Goal: Information Seeking & Learning: Check status

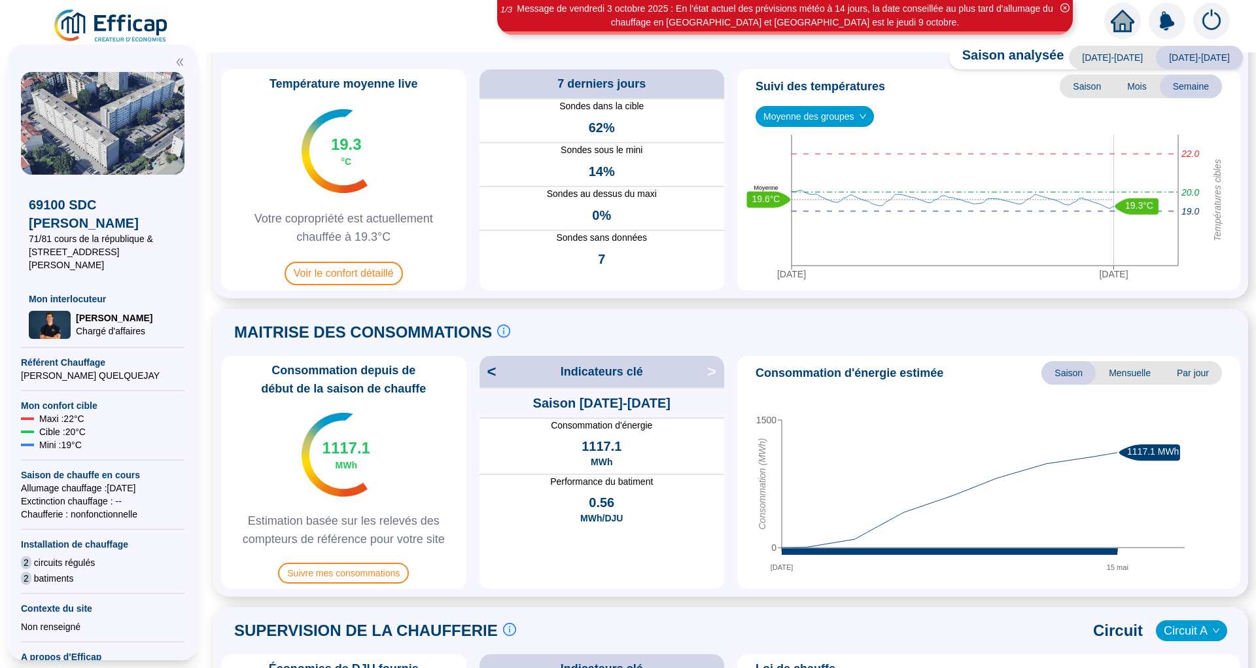
scroll to position [82, 0]
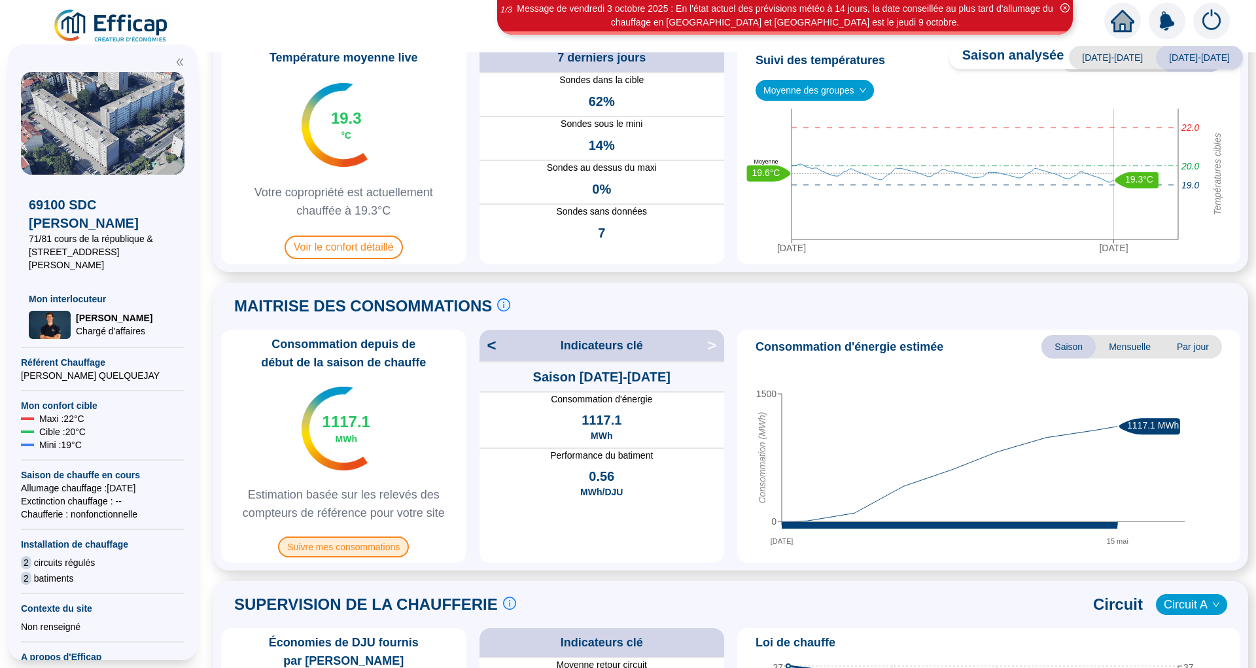
click at [391, 541] on span "Suivre mes consommations" at bounding box center [343, 546] width 131 height 21
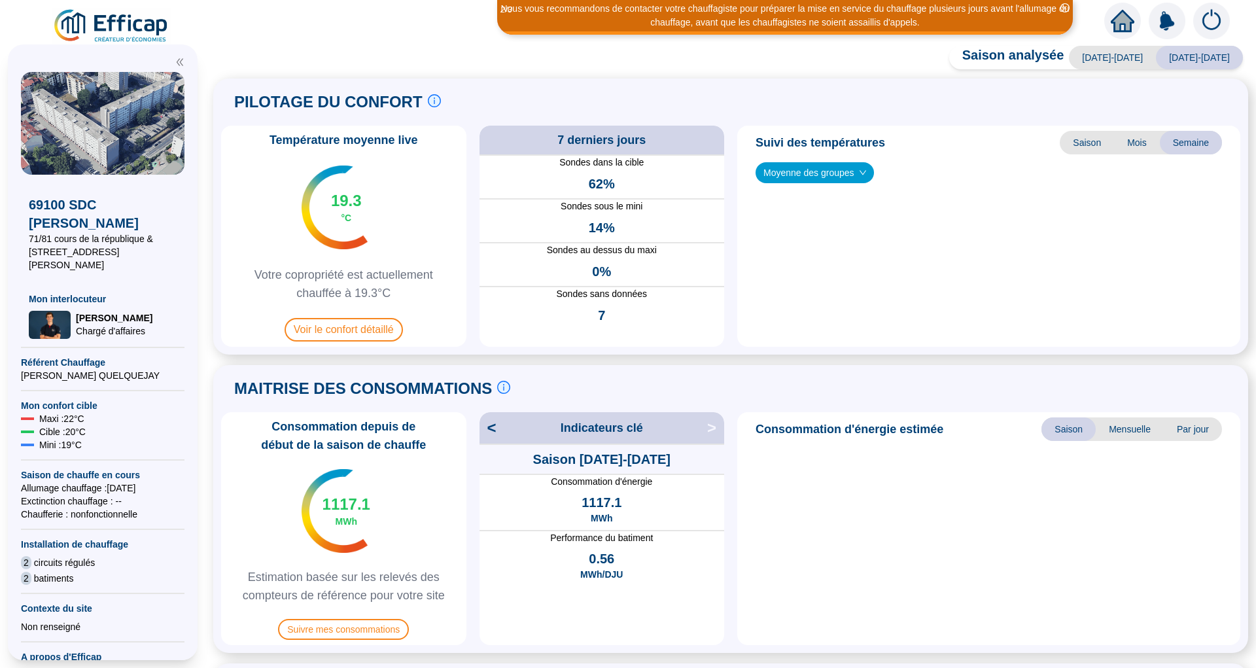
scroll to position [82, 0]
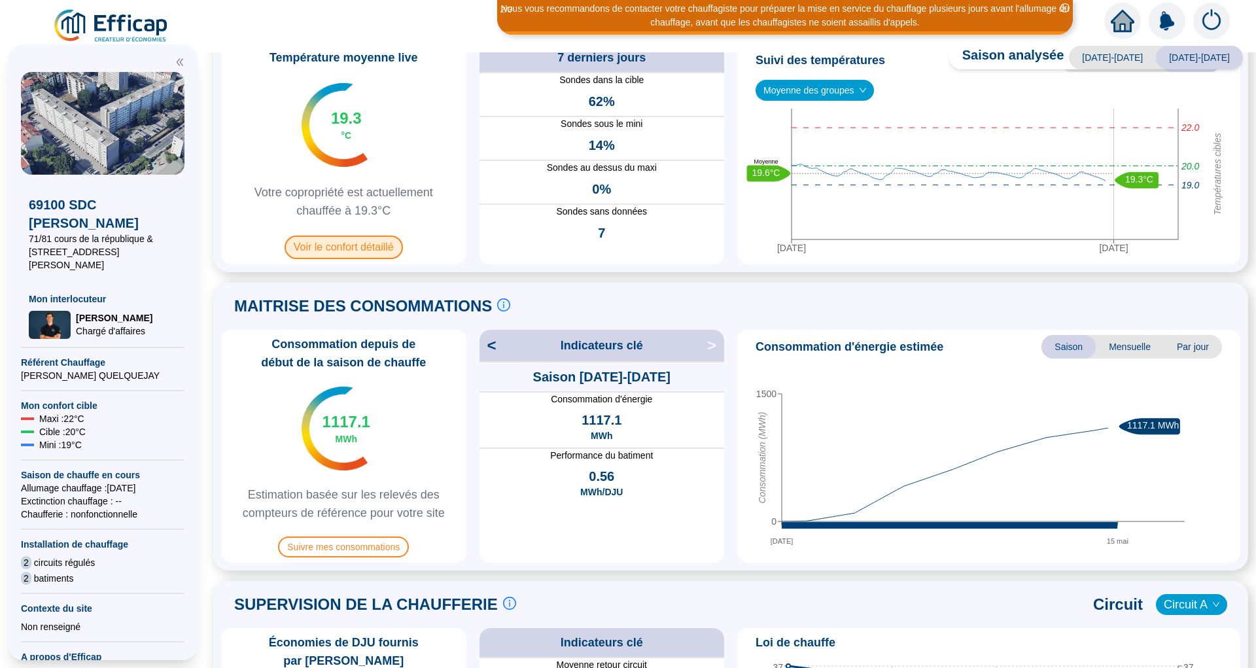
click at [346, 248] on span "Voir le confort détaillé" at bounding box center [343, 247] width 118 height 24
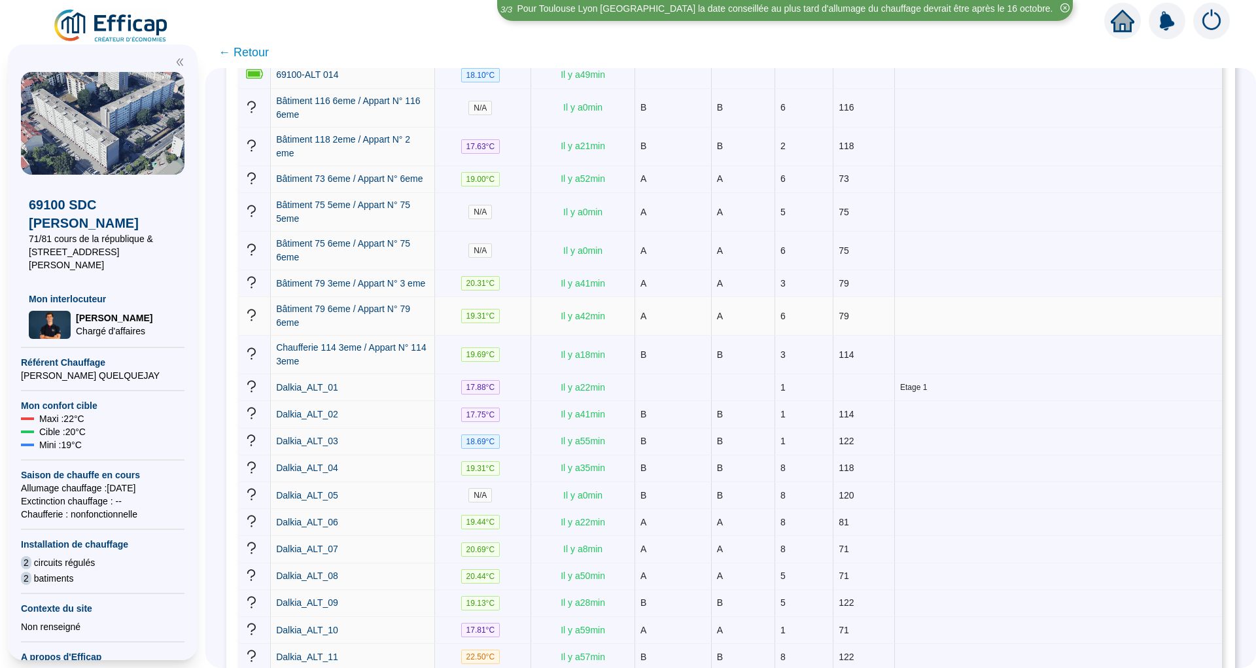
scroll to position [618, 0]
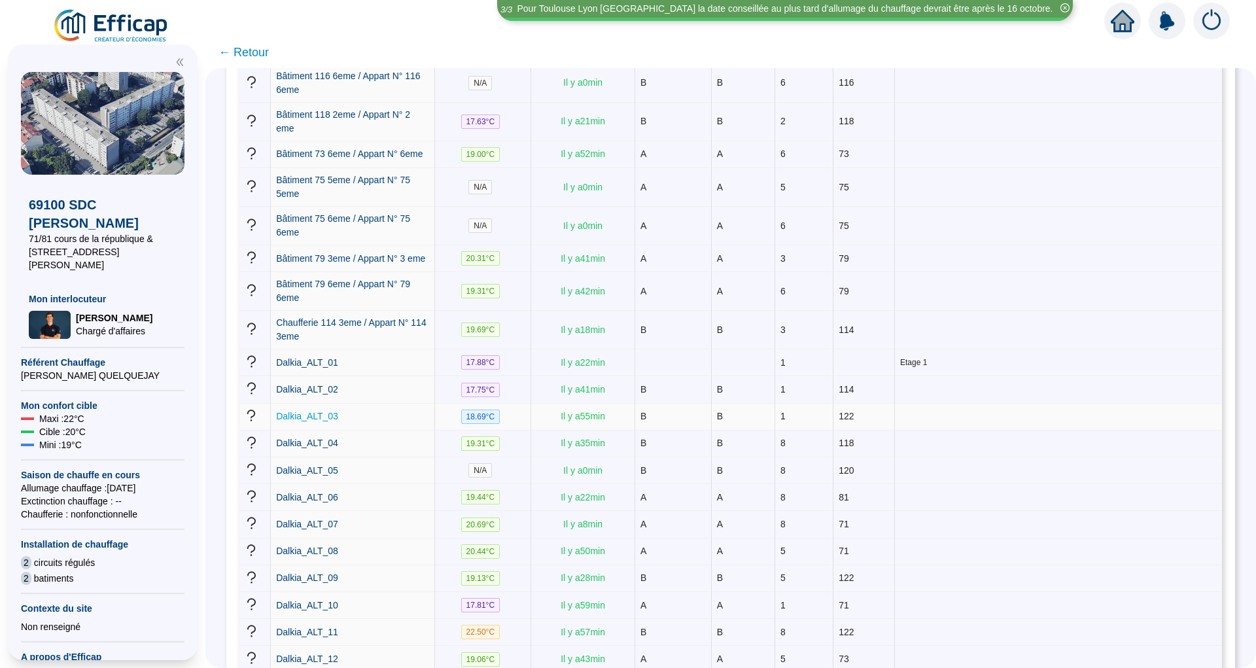
click at [328, 411] on span "Dalkia_ALT_03" at bounding box center [307, 416] width 62 height 10
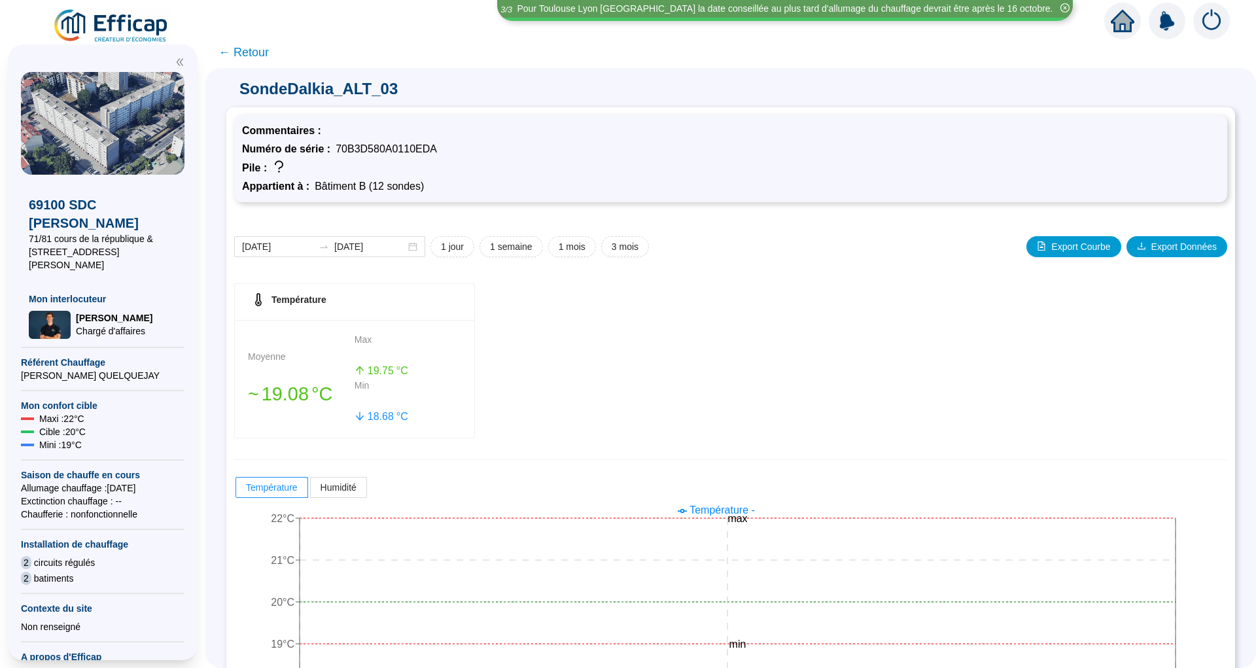
scroll to position [58, 0]
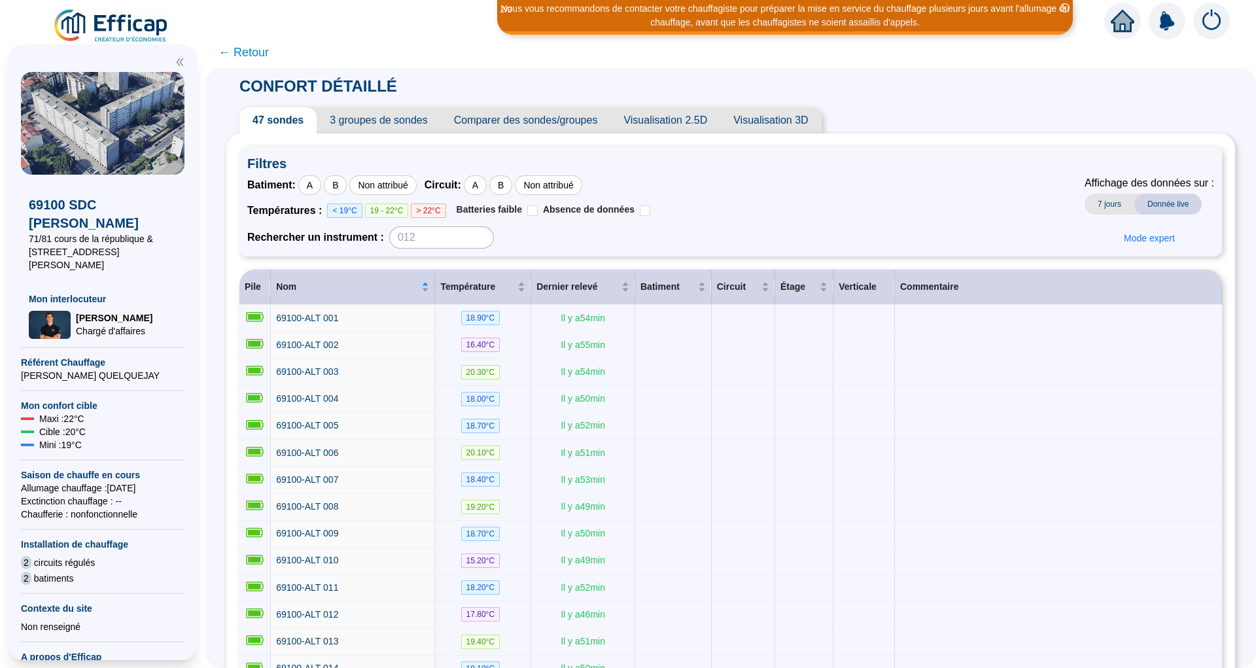
click at [354, 213] on span "< 19°C" at bounding box center [344, 210] width 35 height 14
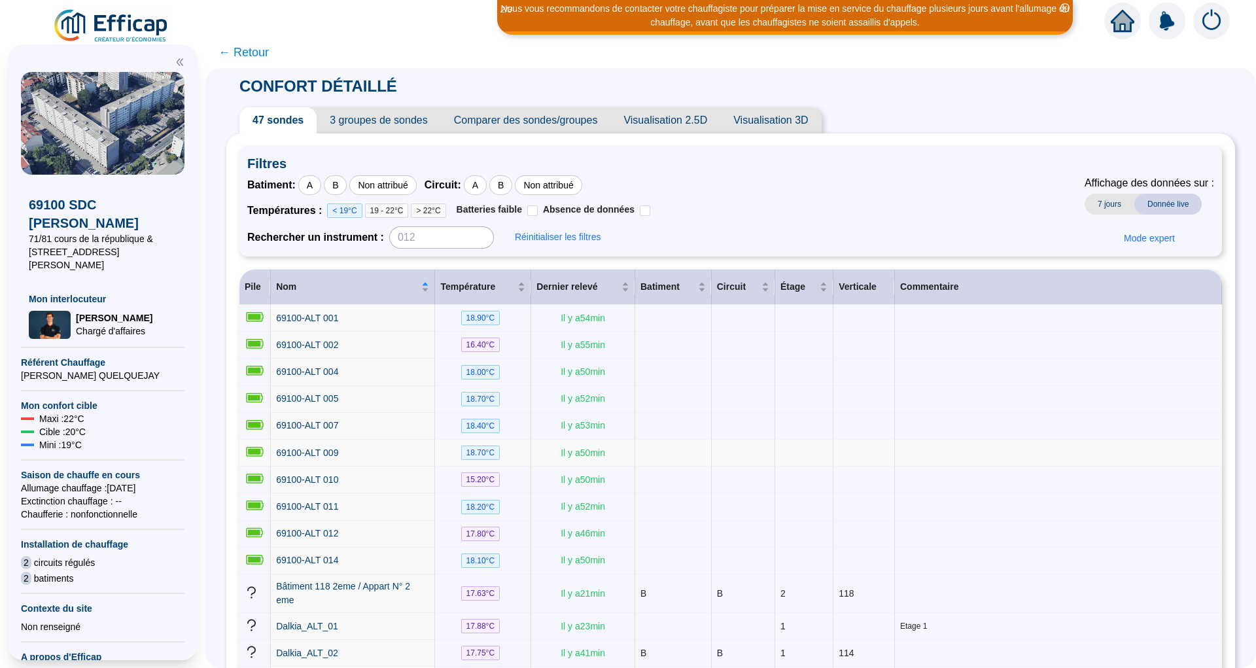
scroll to position [233, 0]
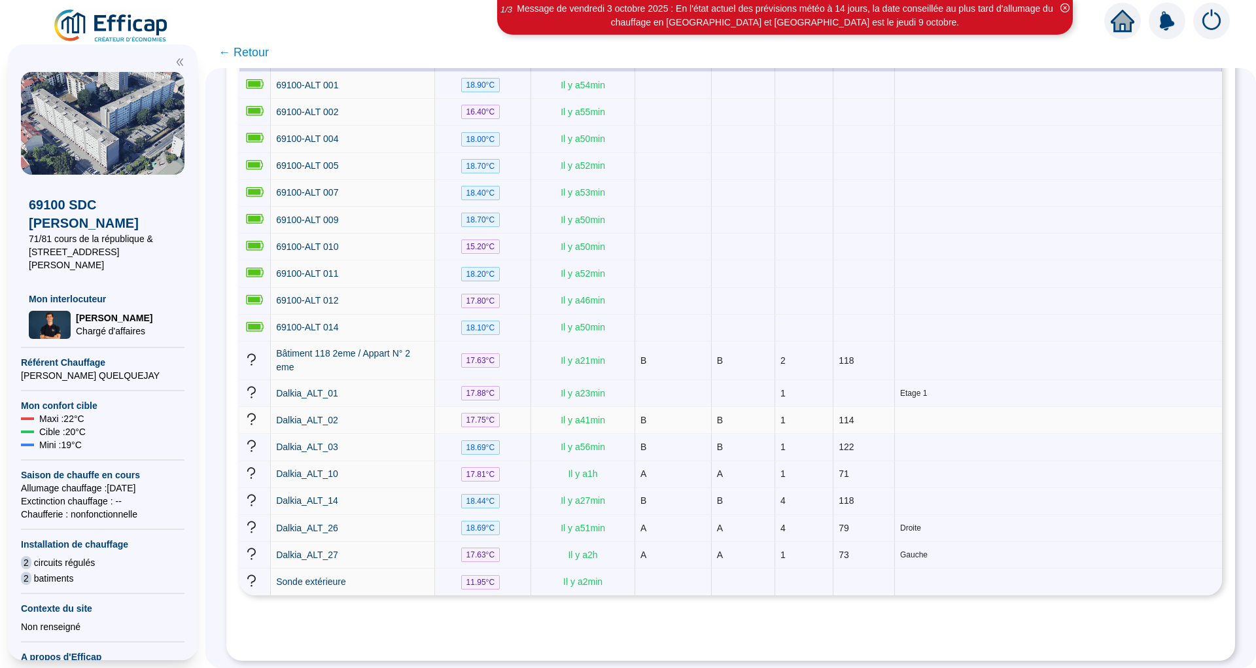
click at [490, 413] on span "17.75 °C" at bounding box center [480, 420] width 39 height 14
click at [324, 415] on span "Dalkia_ALT_02" at bounding box center [307, 420] width 62 height 10
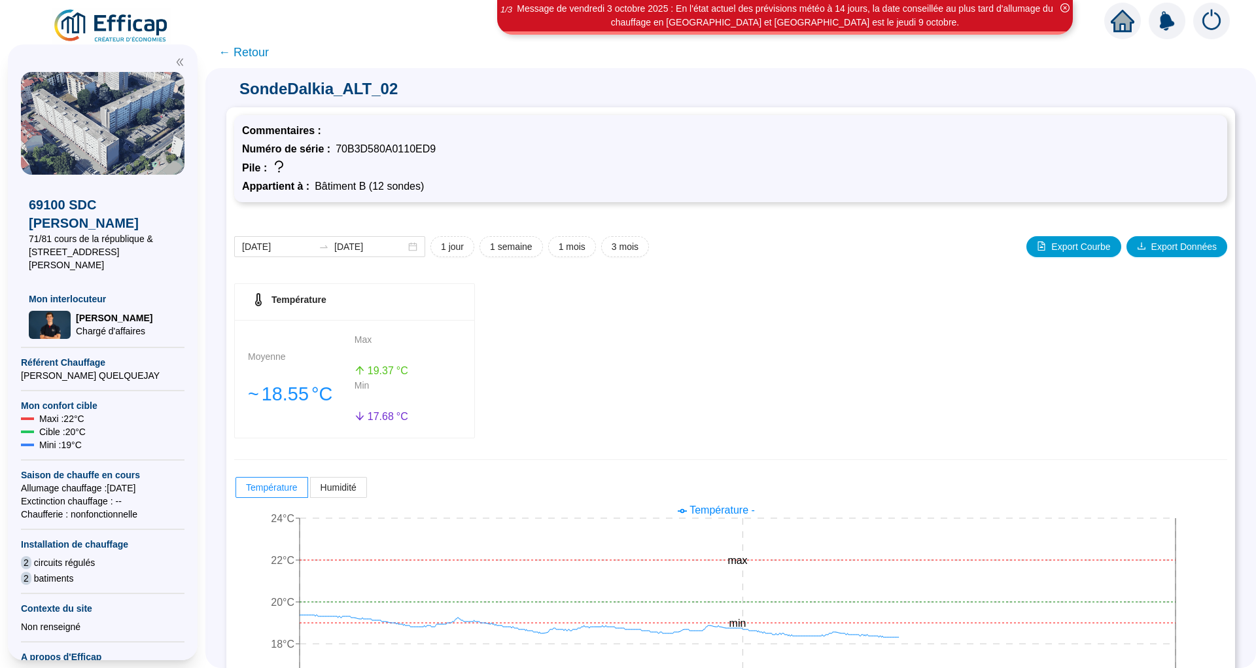
scroll to position [58, 0]
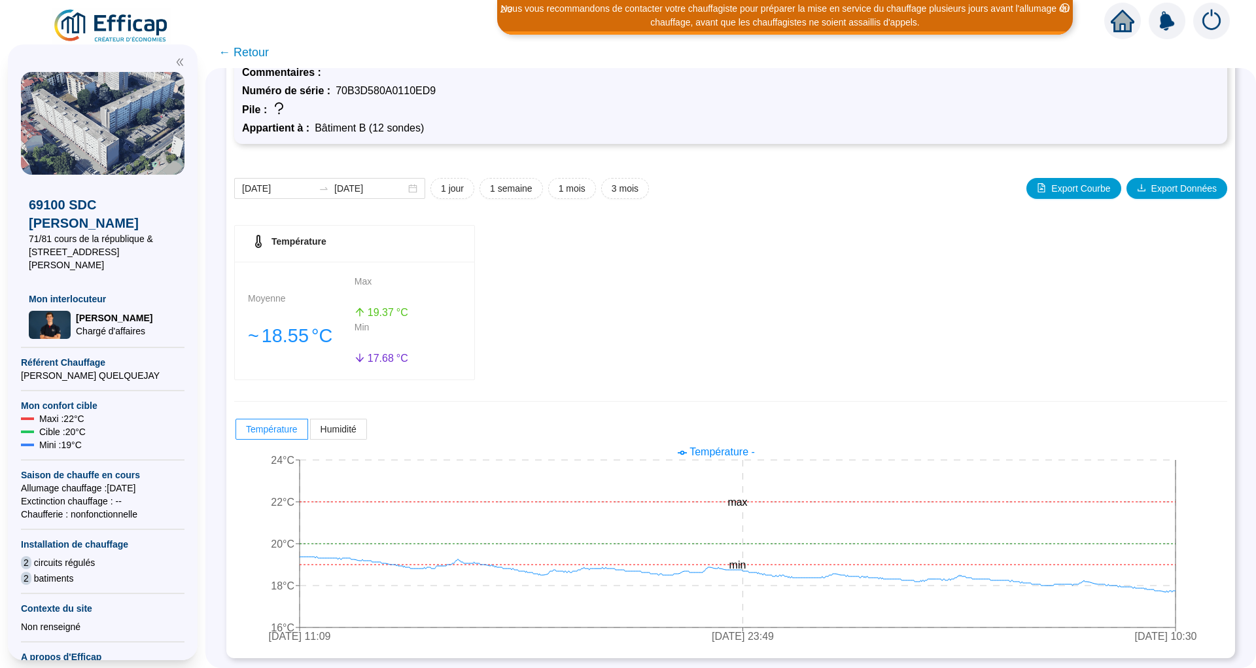
click at [260, 64] on span "← Retour" at bounding box center [730, 52] width 1050 height 31
click at [262, 57] on span "← Retour" at bounding box center [243, 52] width 50 height 18
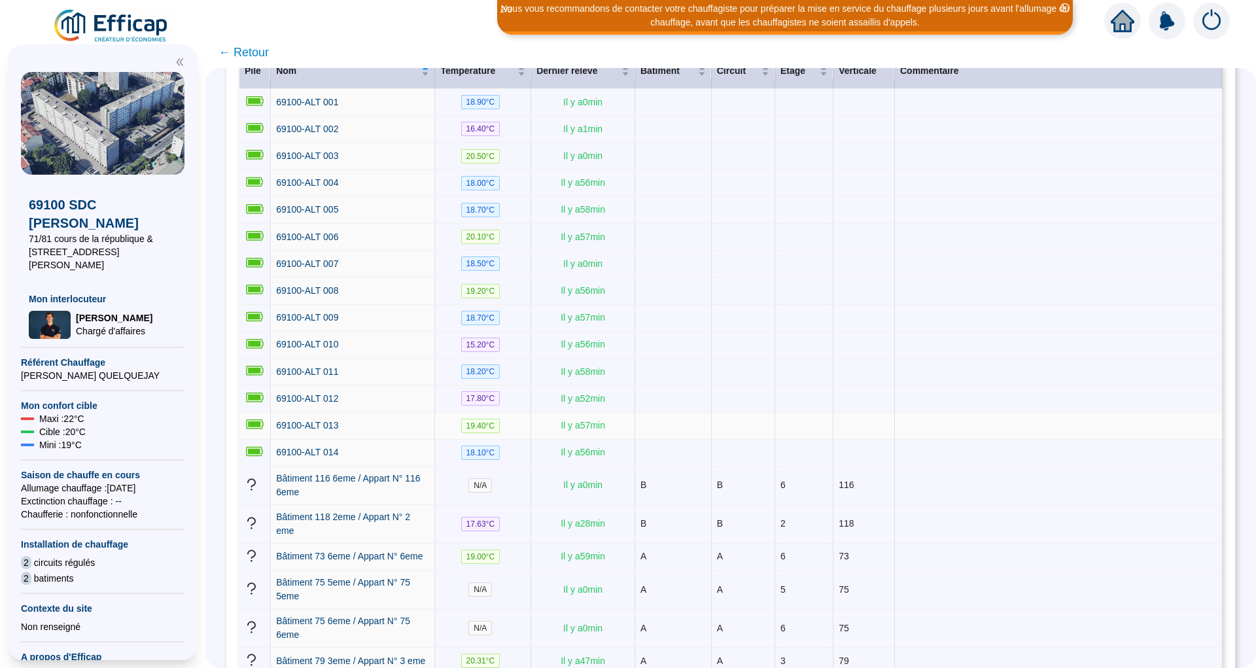
scroll to position [412, 0]
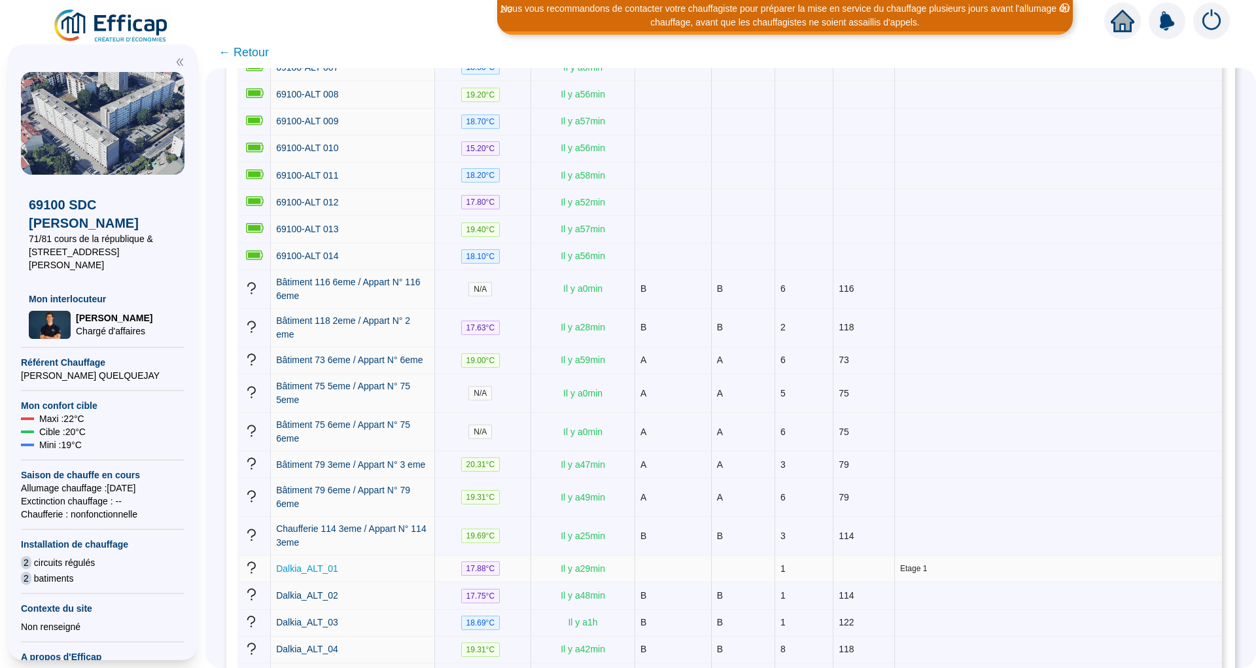
click at [336, 563] on span "Dalkia_ALT_01" at bounding box center [307, 568] width 62 height 10
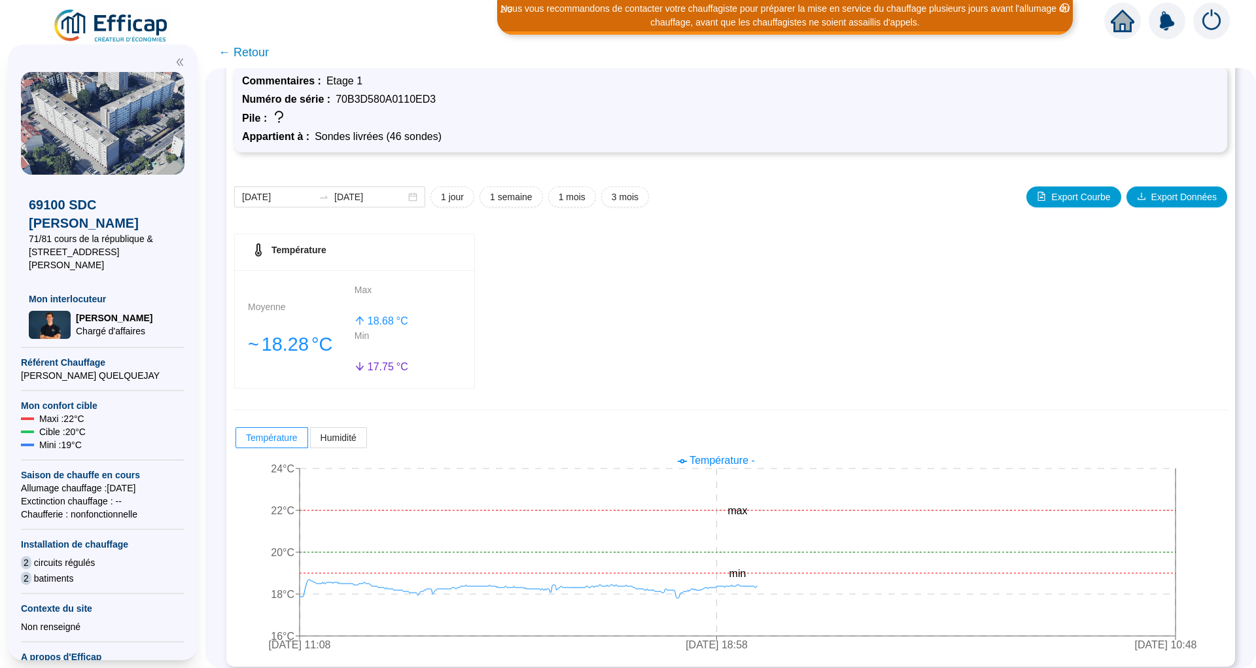
scroll to position [58, 0]
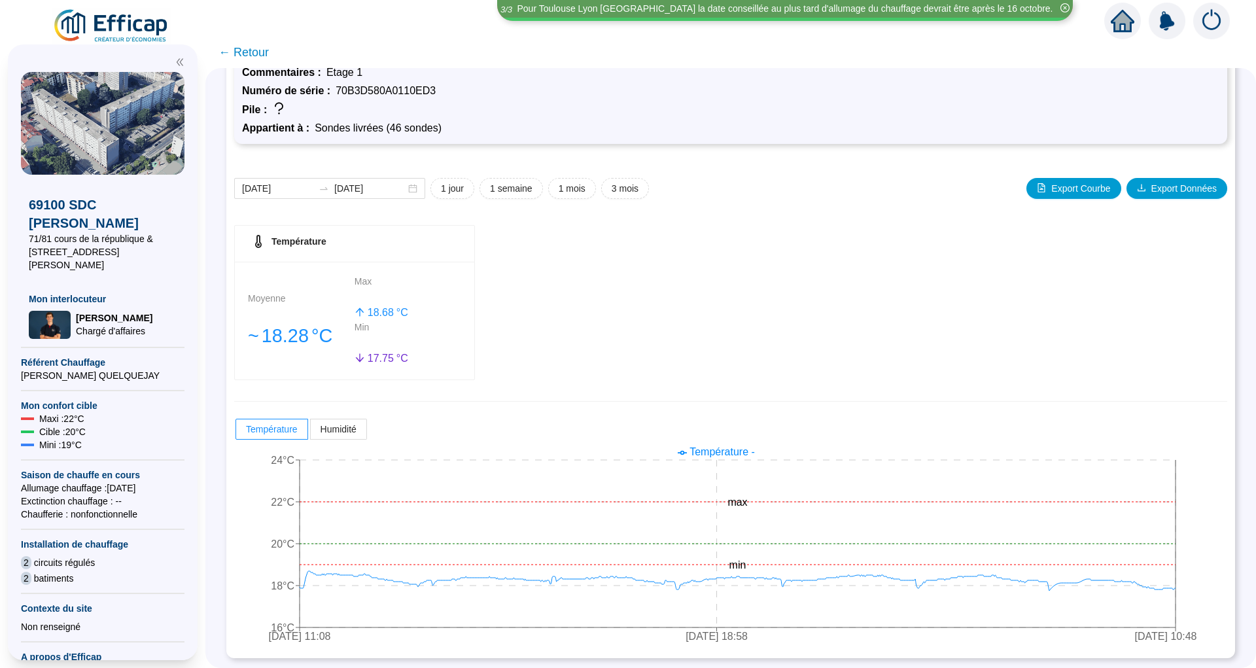
click at [259, 59] on span "← Retour" at bounding box center [243, 52] width 50 height 18
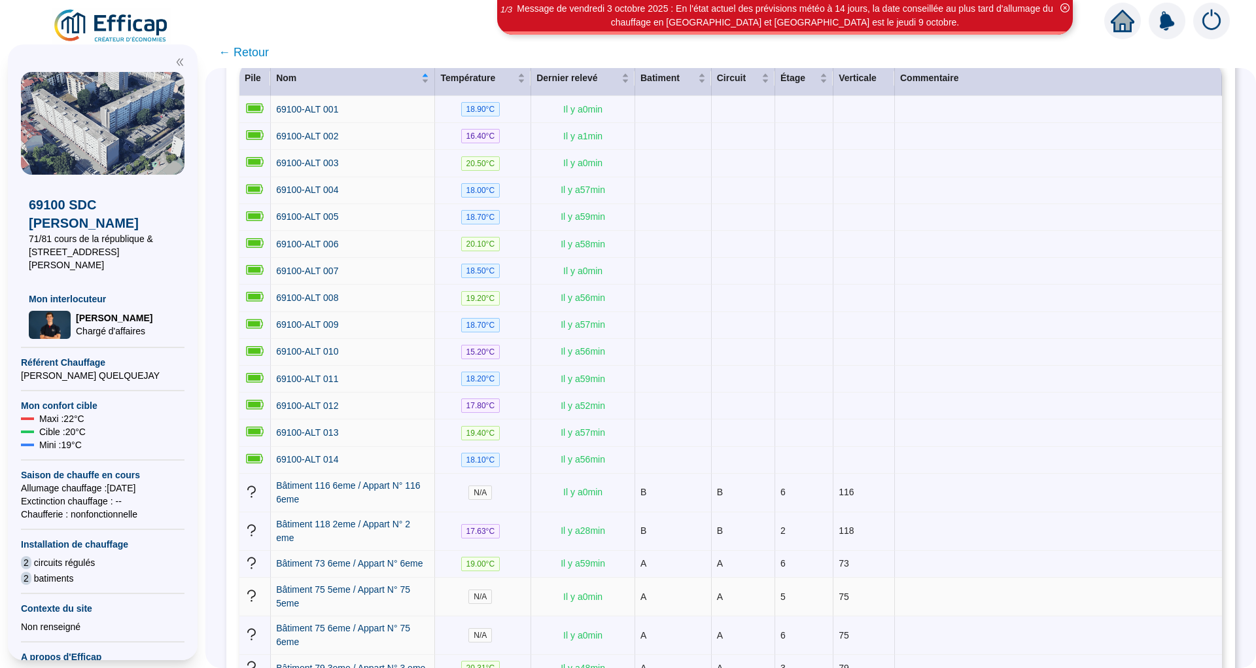
scroll to position [206, 0]
